Goal: Task Accomplishment & Management: Use online tool/utility

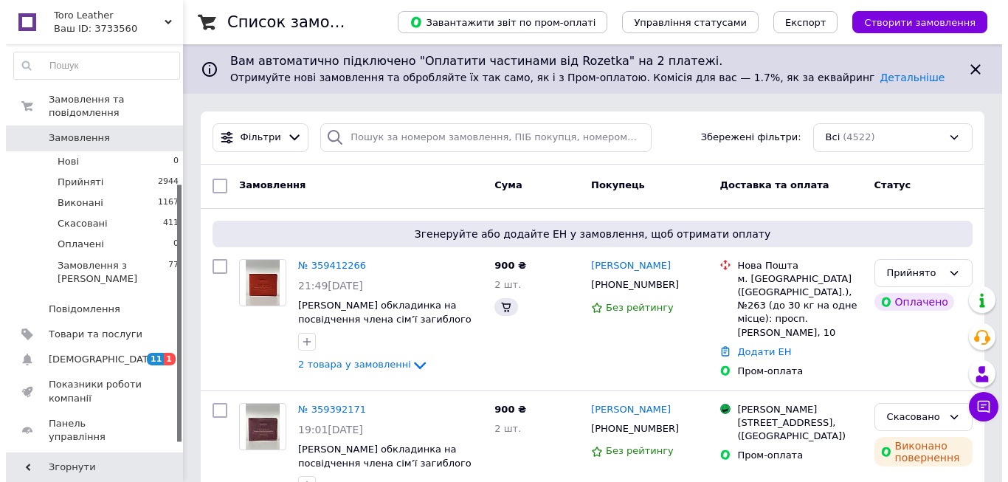
scroll to position [221, 0]
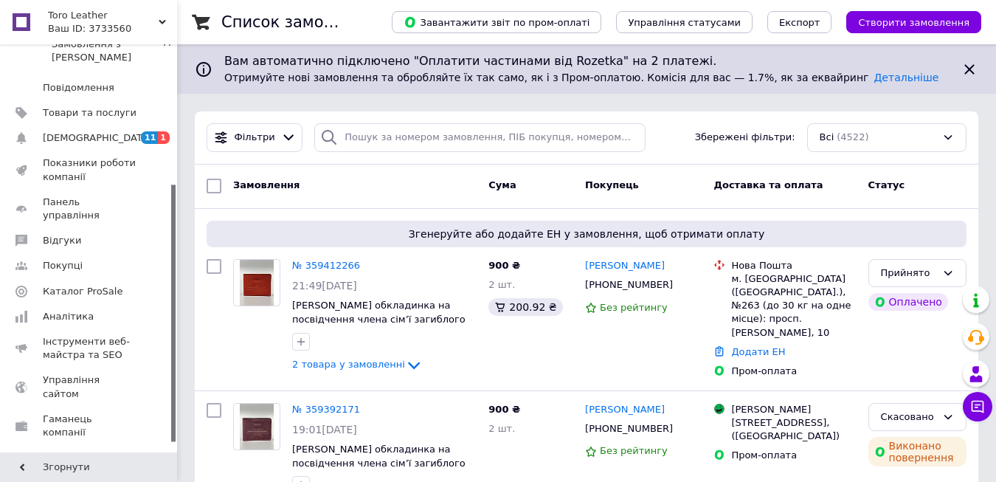
click at [331, 262] on link "№ 359412266" at bounding box center [326, 265] width 68 height 11
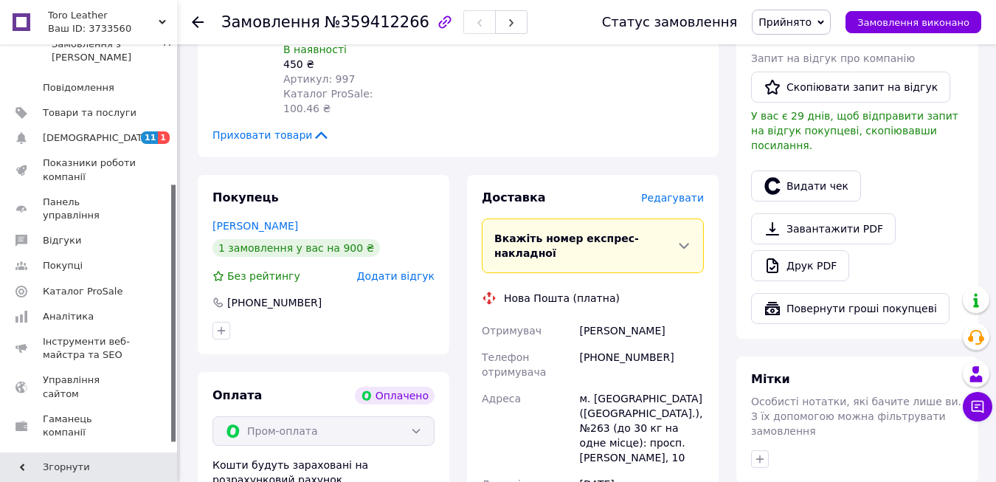
scroll to position [369, 0]
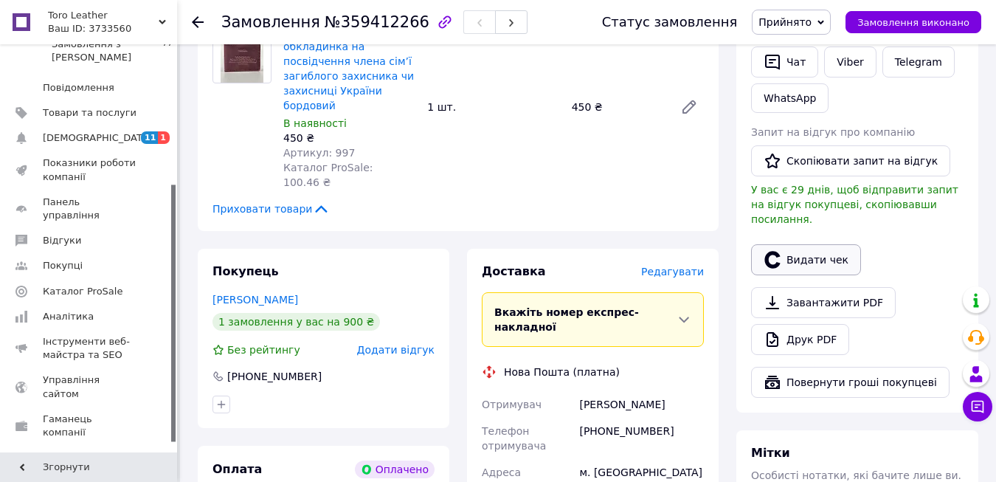
click at [808, 244] on button "Видати чек" at bounding box center [806, 259] width 110 height 31
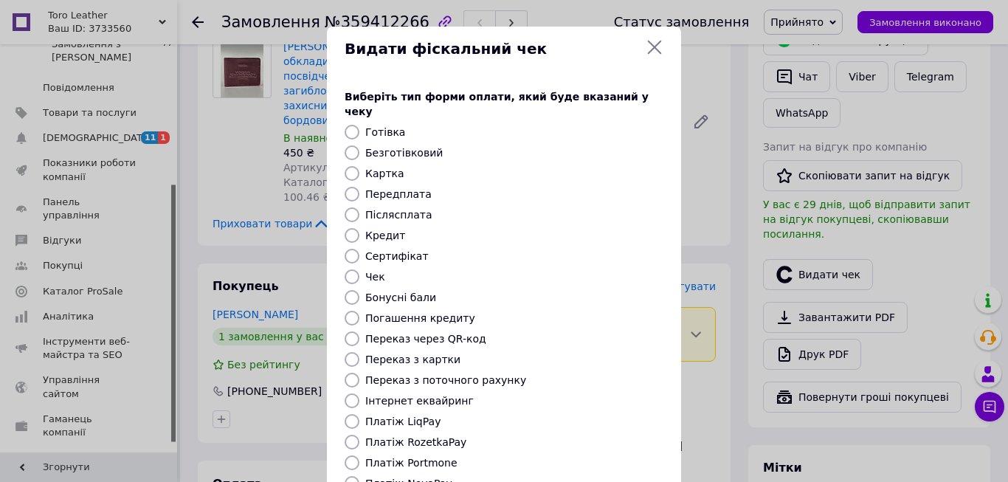
scroll to position [152, 0]
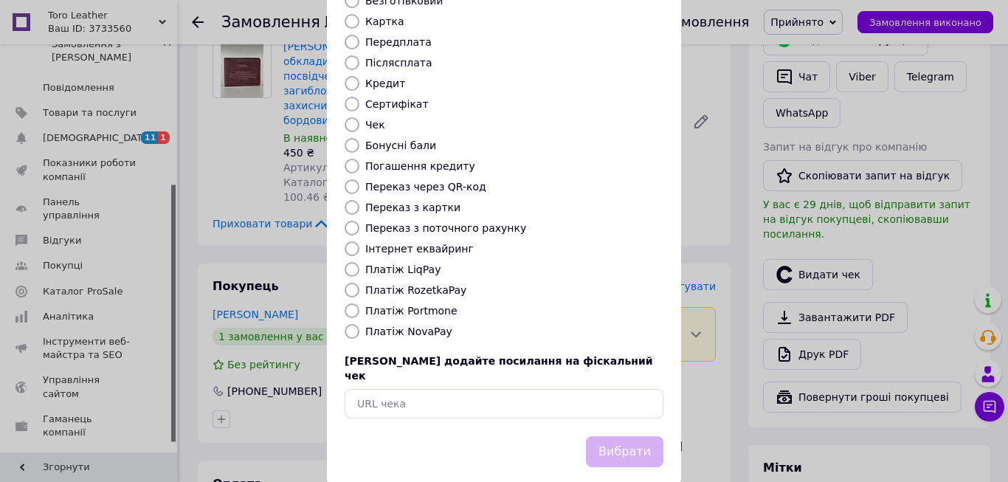
click at [345, 283] on input "Платіж RozetkaPay" at bounding box center [351, 290] width 15 height 15
radio input "true"
click at [628, 436] on button "Вибрати" at bounding box center [624, 452] width 77 height 32
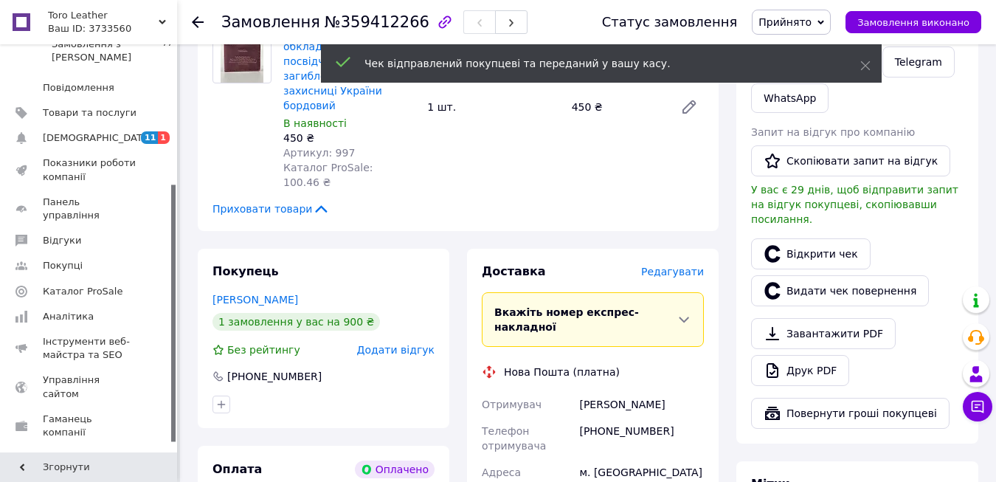
scroll to position [664, 0]
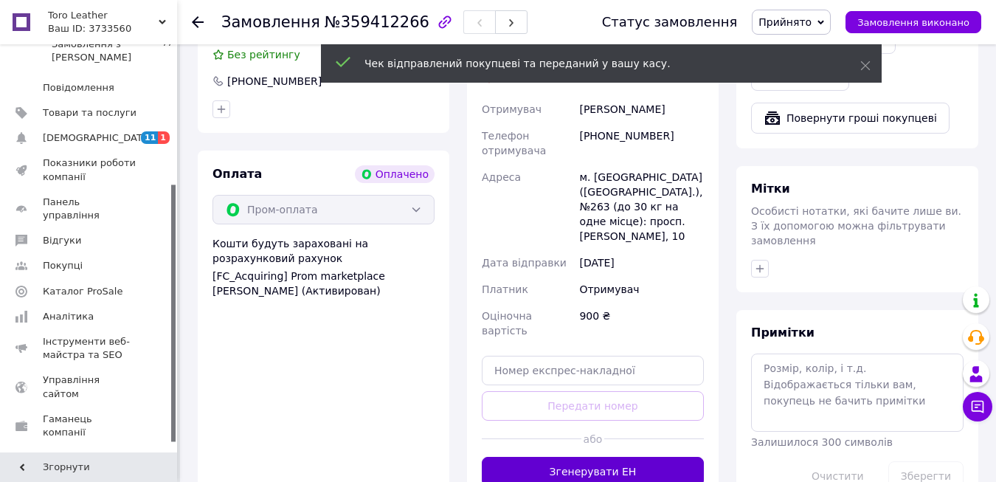
click at [621, 457] on button "Згенерувати ЕН" at bounding box center [593, 472] width 222 height 30
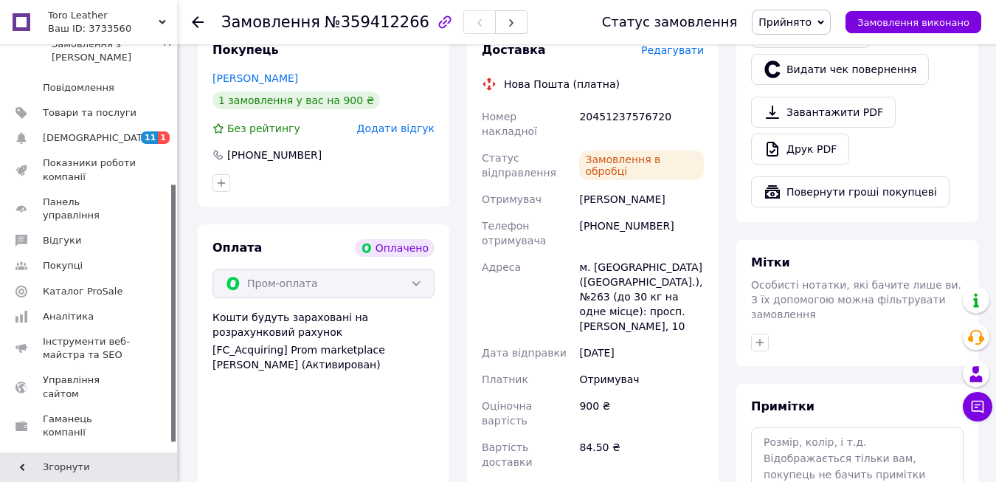
scroll to position [369, 0]
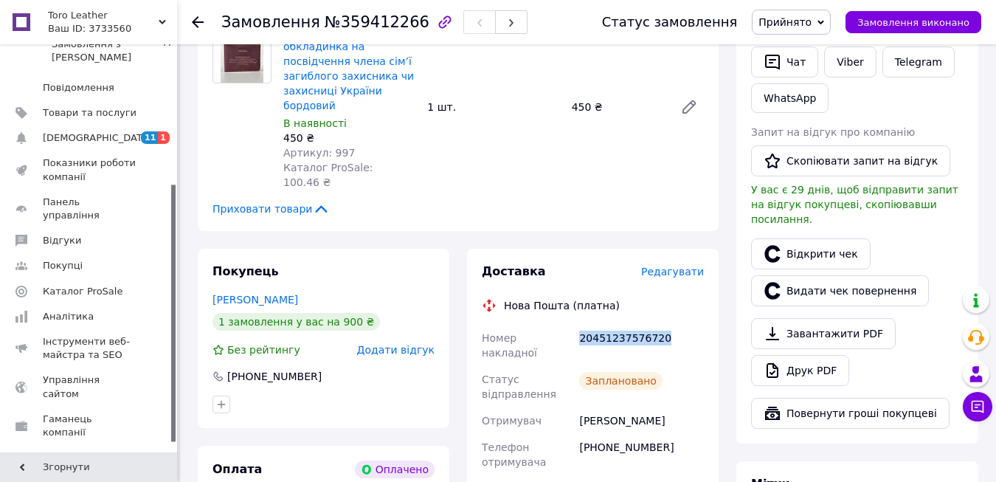
drag, startPoint x: 580, startPoint y: 274, endPoint x: 669, endPoint y: 271, distance: 89.3
click at [669, 325] on div "20451237576720" at bounding box center [641, 345] width 131 height 41
copy div "20451237576720"
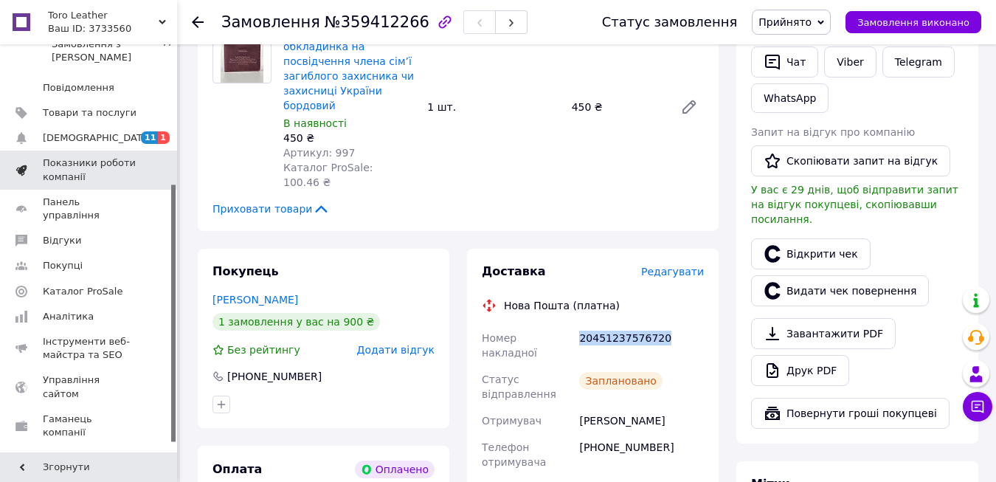
click at [119, 125] on link "[DEMOGRAPHIC_DATA] 11 1" at bounding box center [90, 137] width 181 height 25
